Goal: Find specific page/section: Find specific page/section

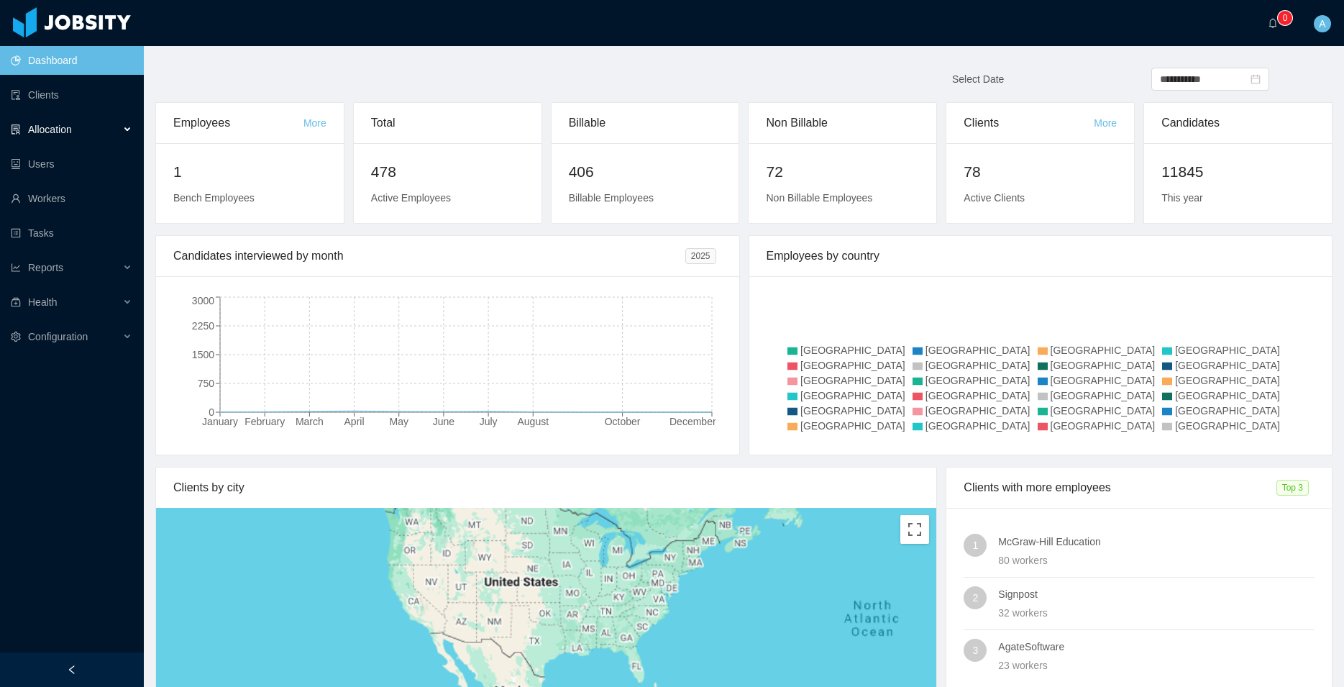
click at [87, 127] on div "Allocation" at bounding box center [72, 129] width 144 height 29
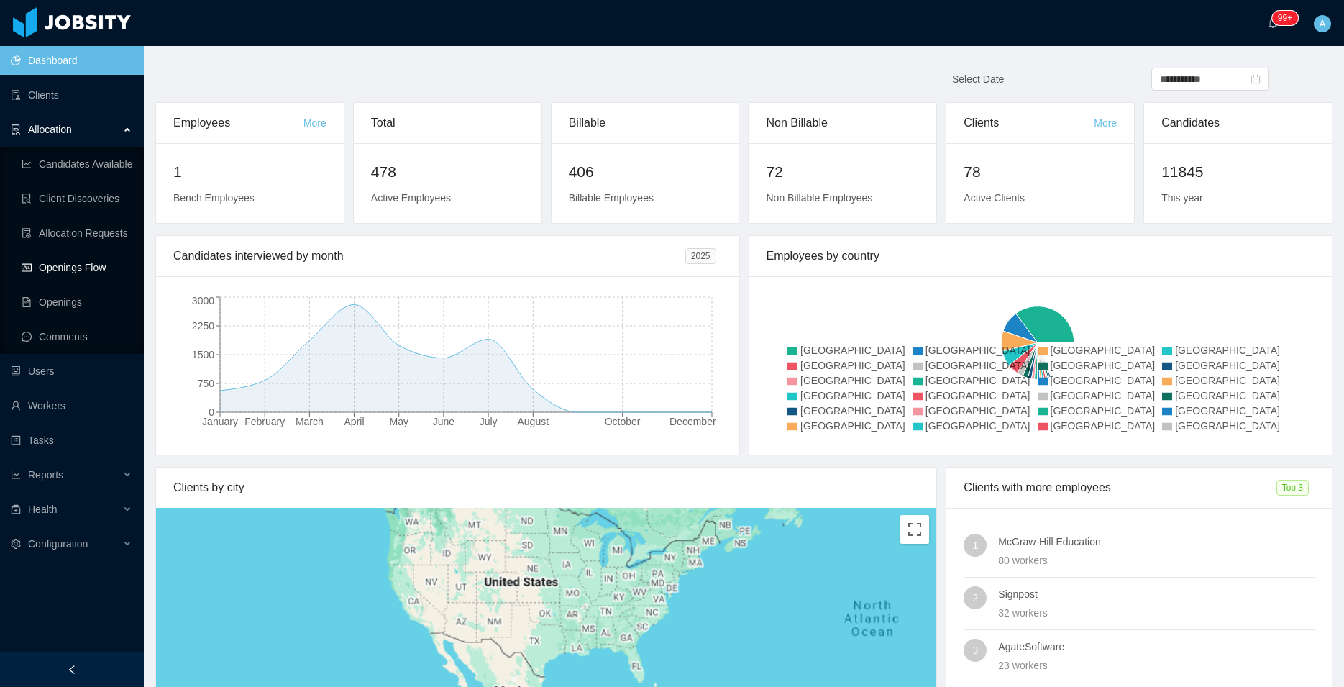
click at [85, 272] on link "Openings Flow" at bounding box center [77, 267] width 111 height 29
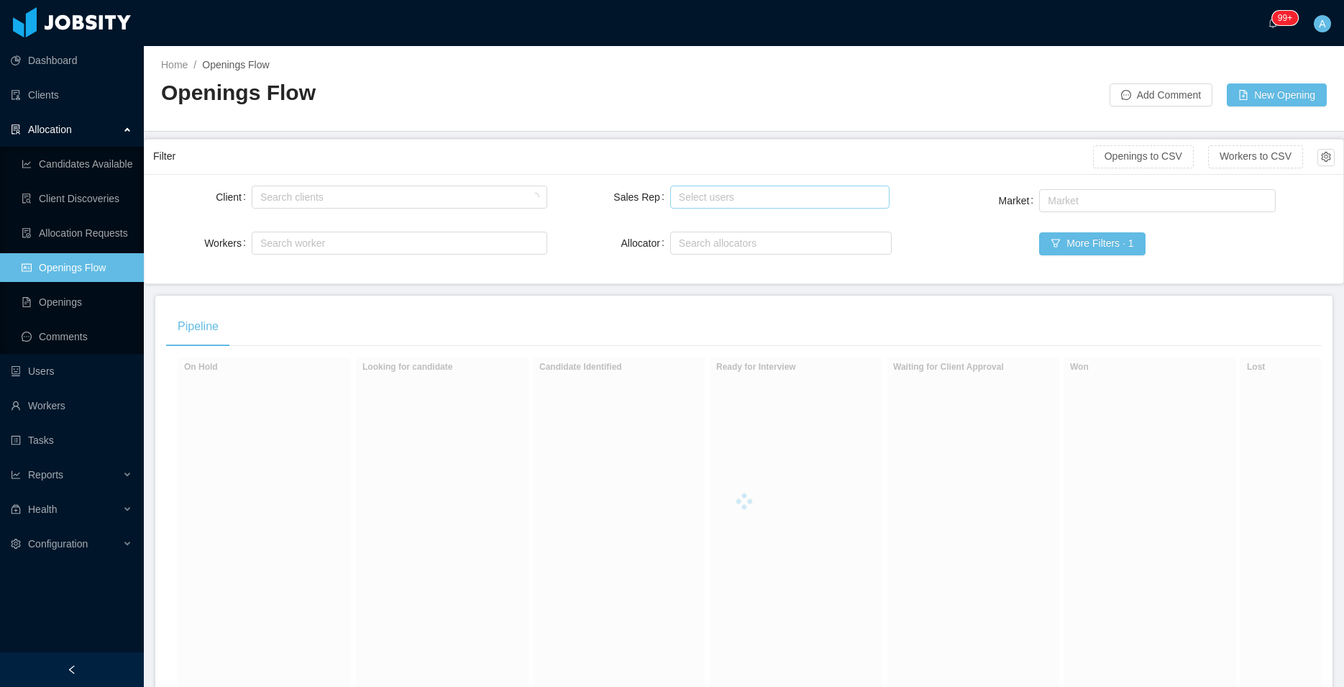
click at [748, 201] on div "Select users" at bounding box center [777, 197] width 196 height 14
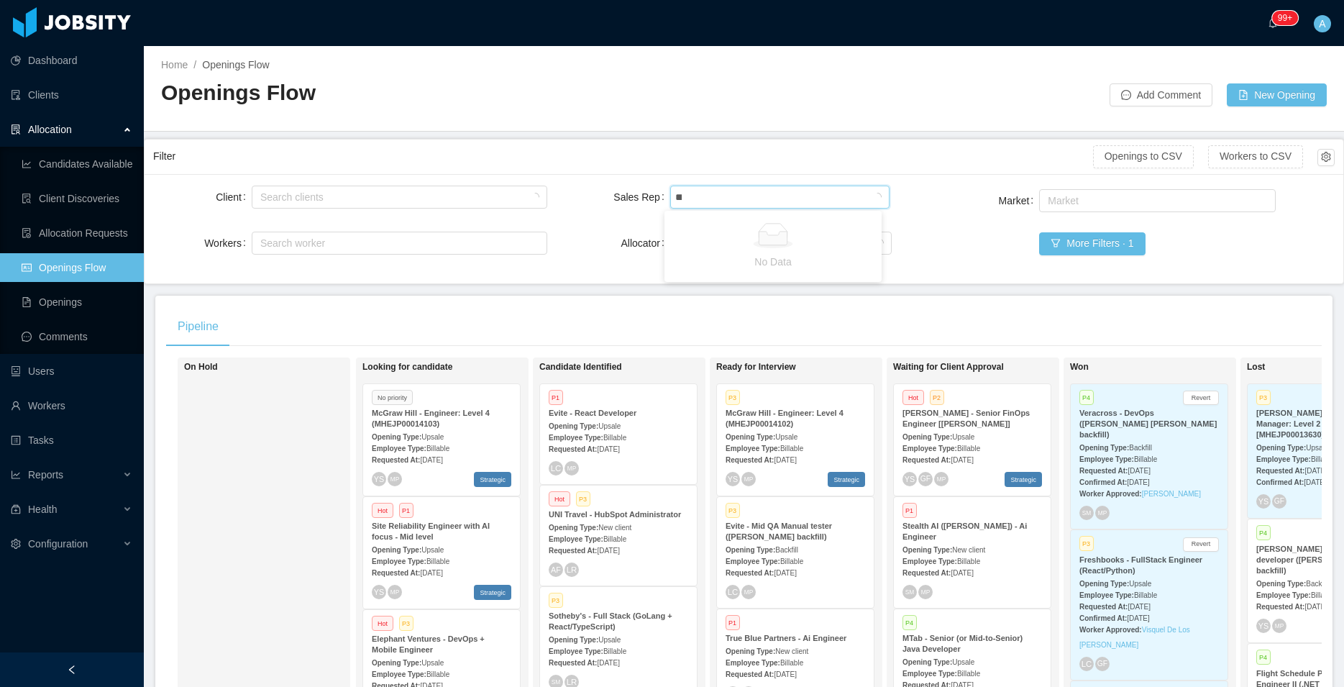
type input "*****"
click at [735, 234] on li "[PERSON_NAME]" at bounding box center [772, 225] width 217 height 23
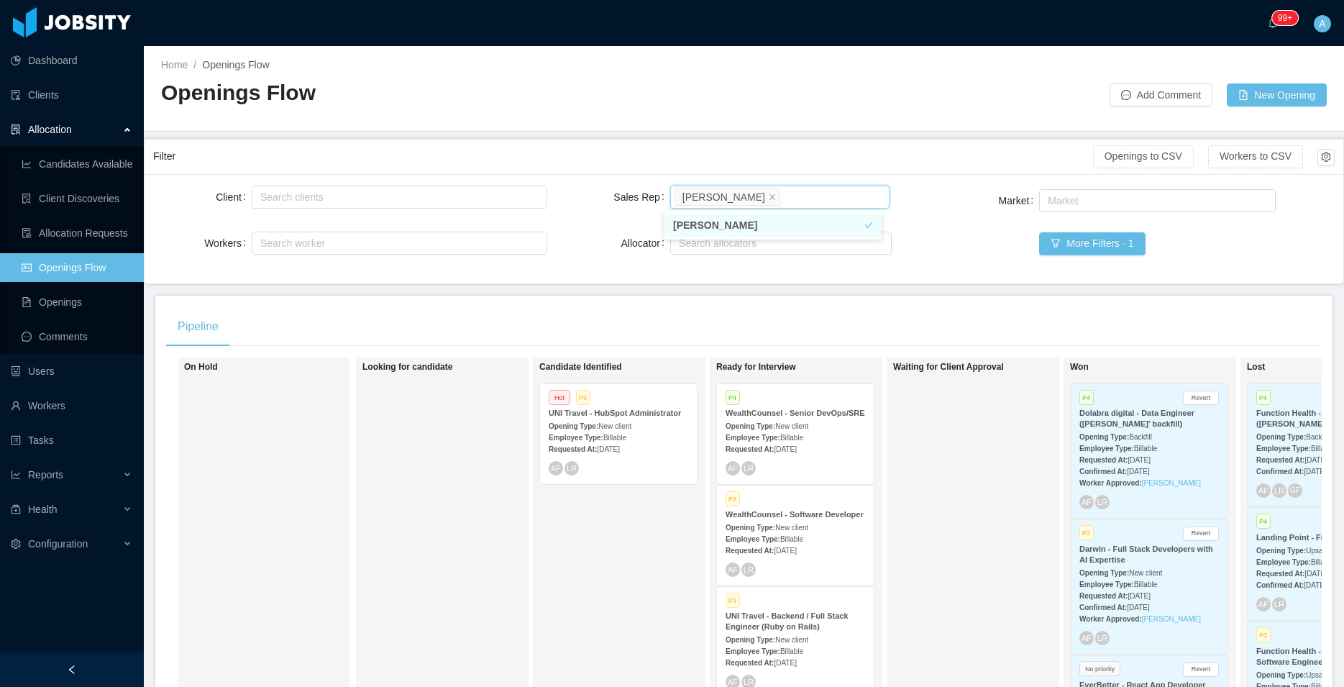
click at [912, 188] on div "Client Search clients Workers Search worker Sales Rep Select users [PERSON_NAME…" at bounding box center [743, 229] width 1181 height 92
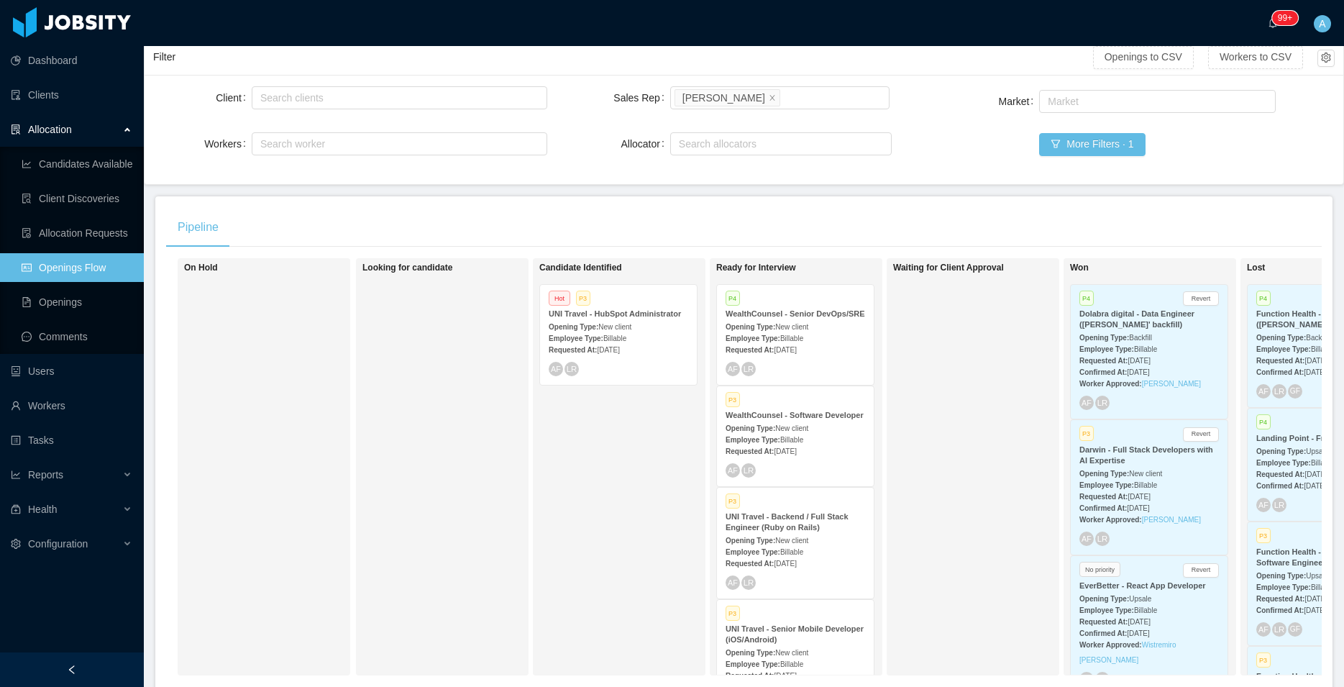
scroll to position [101, 0]
